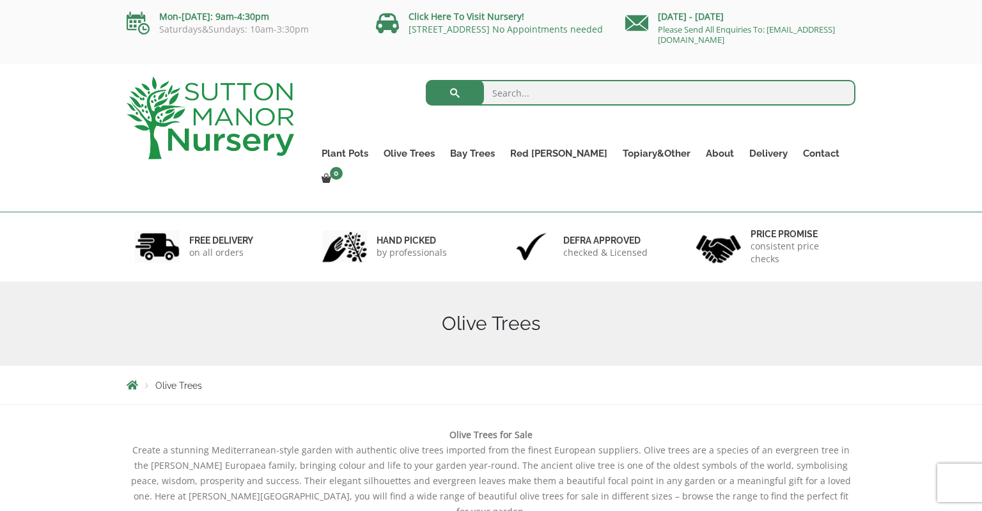
click at [209, 95] on img at bounding box center [210, 118] width 167 height 82
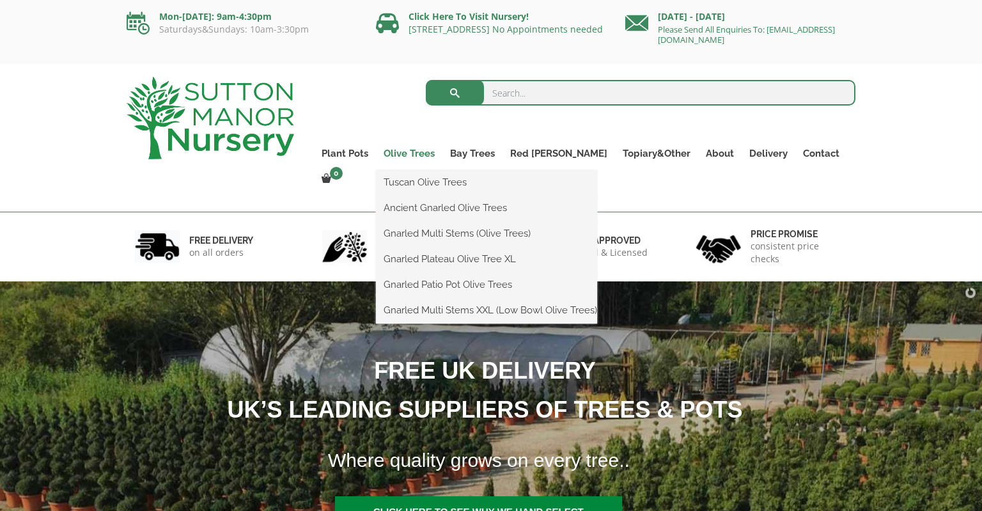
click at [442, 153] on link "Olive Trees" at bounding box center [409, 153] width 66 height 18
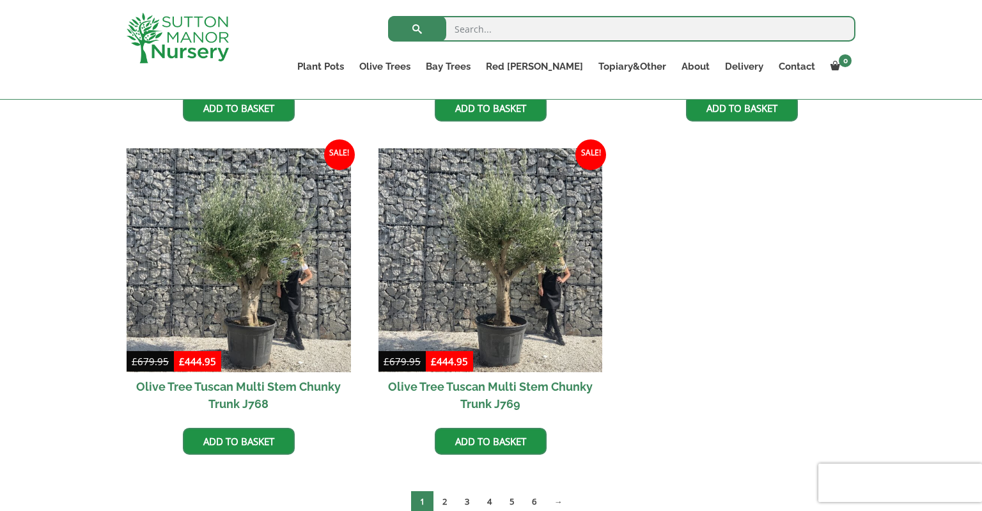
scroll to position [2398, 0]
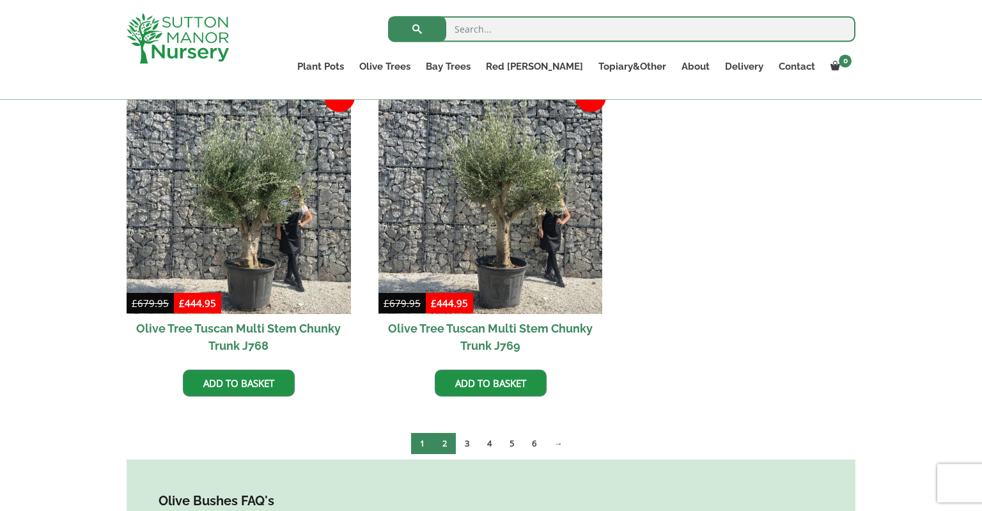
click at [447, 433] on link "2" at bounding box center [444, 443] width 22 height 21
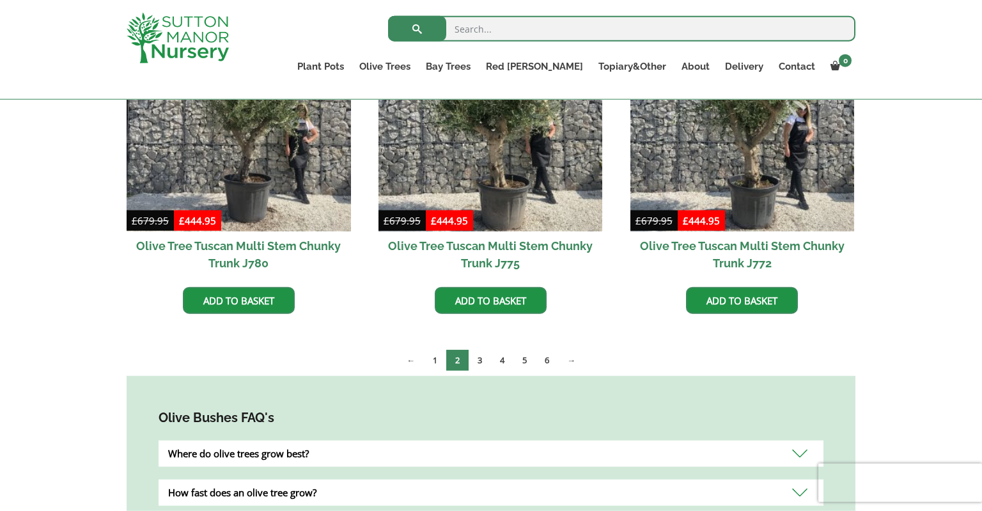
scroll to position [421, 0]
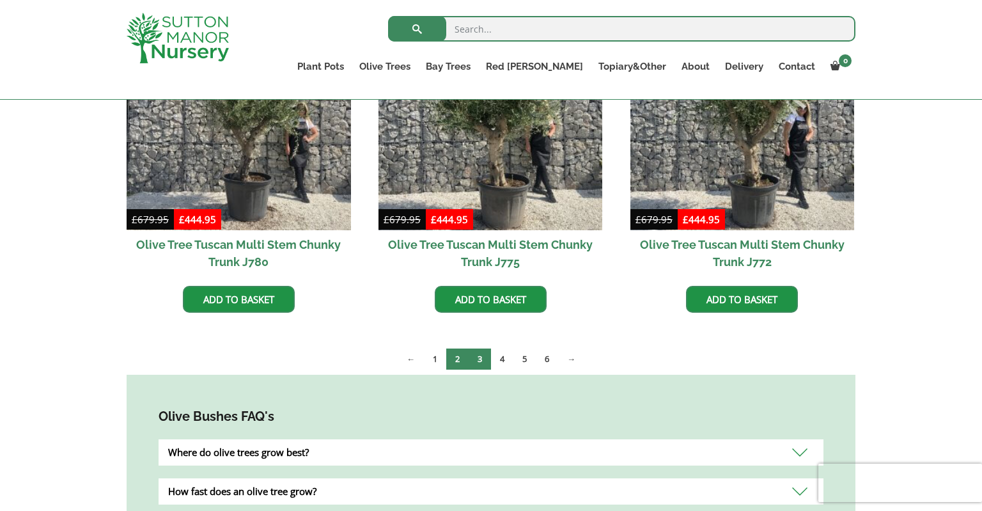
click at [478, 357] on link "3" at bounding box center [480, 358] width 22 height 21
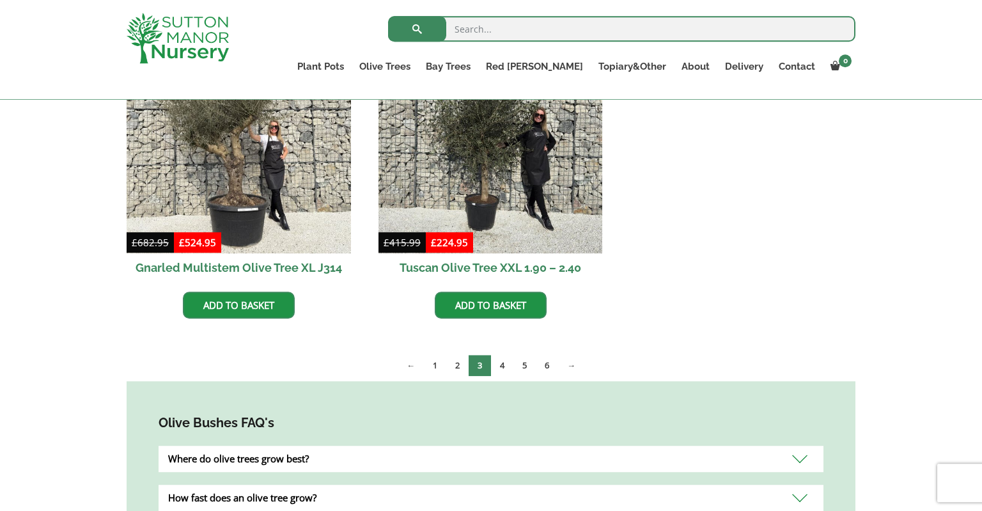
scroll to position [1057, 0]
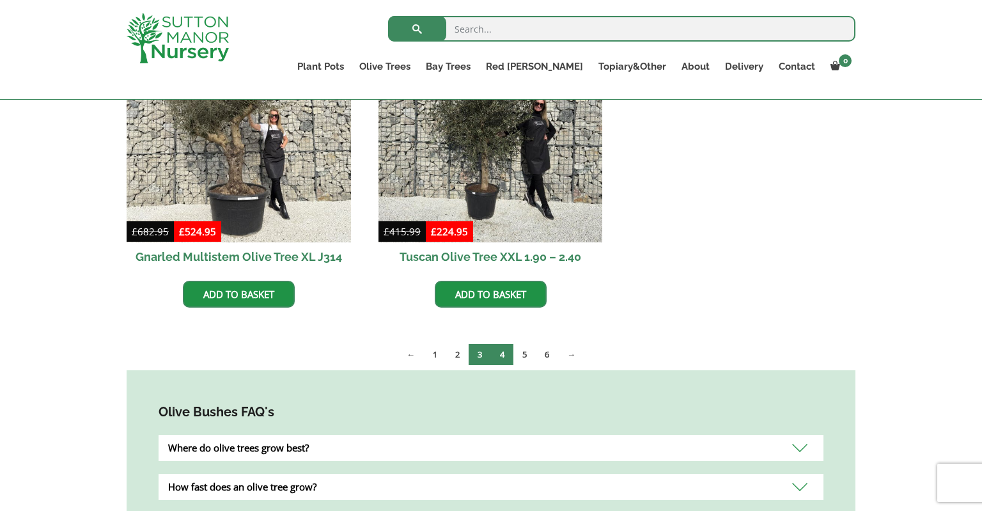
click at [502, 354] on link "4" at bounding box center [502, 354] width 22 height 21
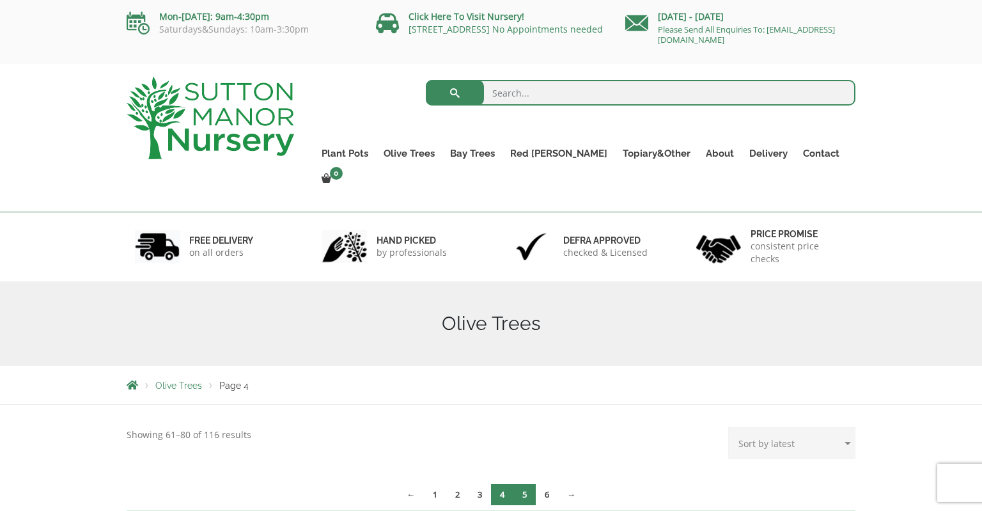
click at [527, 484] on link "5" at bounding box center [524, 494] width 22 height 21
